Goal: Navigation & Orientation: Find specific page/section

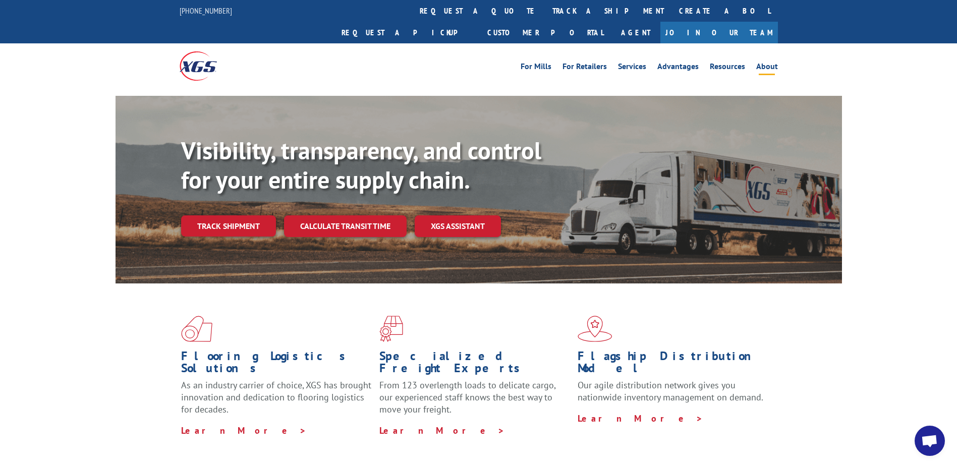
click at [773, 63] on link "About" at bounding box center [767, 68] width 22 height 11
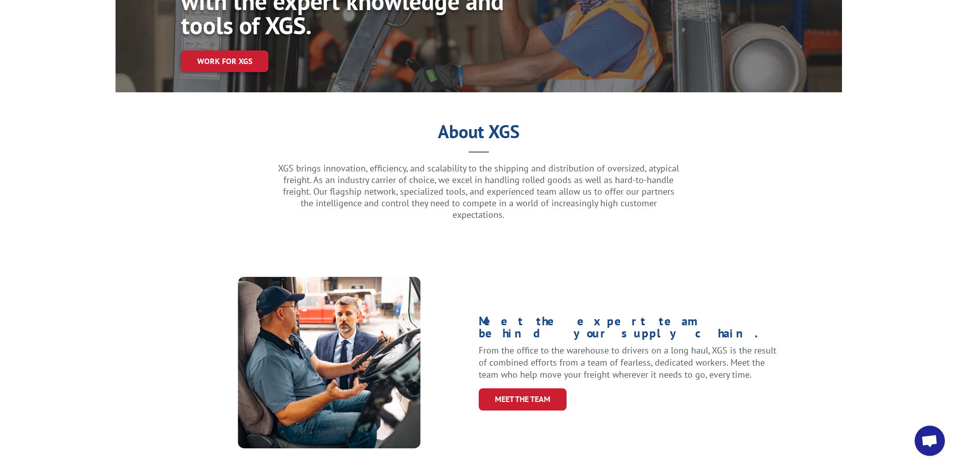
scroll to position [252, 0]
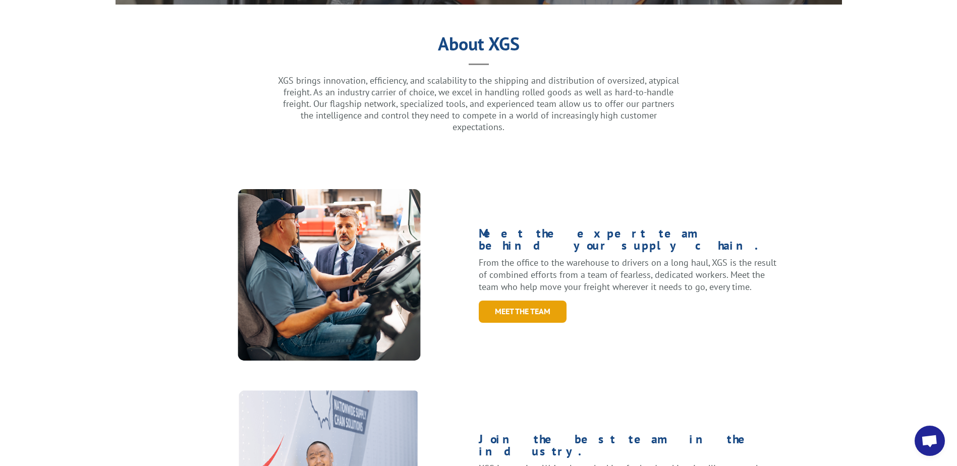
click at [517, 301] on link "Meet the Team" at bounding box center [523, 312] width 88 height 22
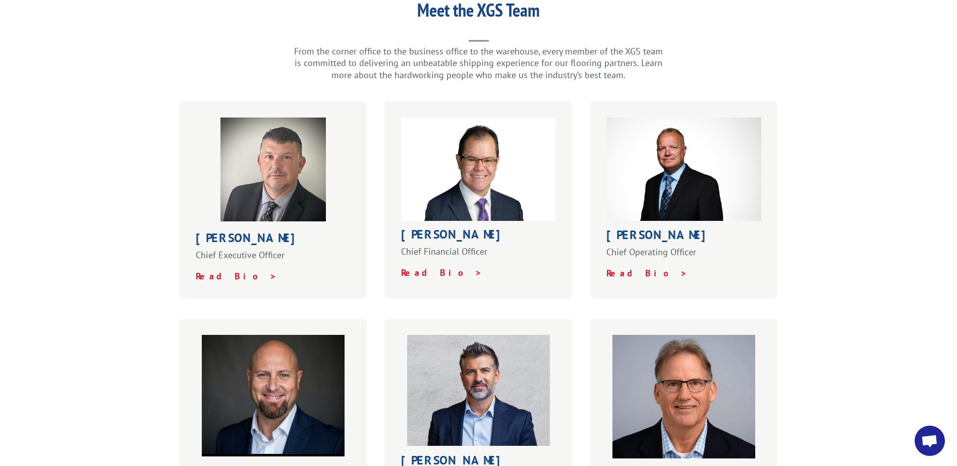
scroll to position [151, 0]
